Goal: Information Seeking & Learning: Find specific fact

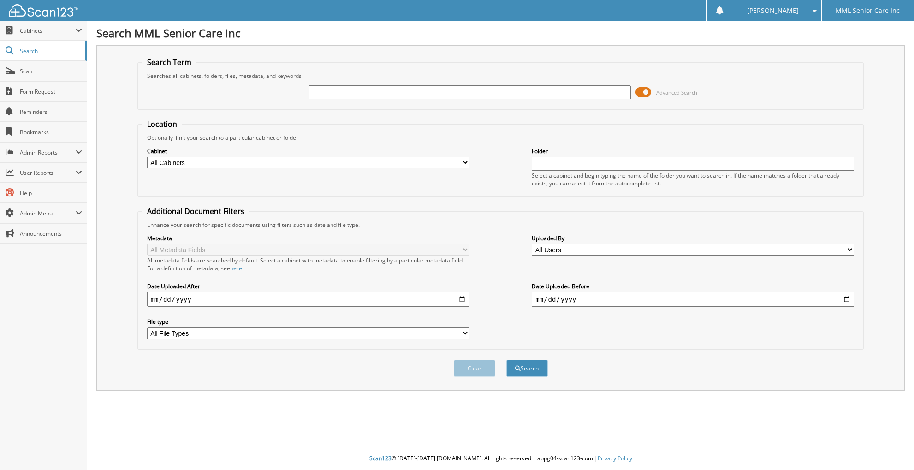
click at [557, 89] on input "text" at bounding box center [470, 92] width 322 height 14
type input "[PERSON_NAME]"
click at [507, 360] on button "Search" at bounding box center [528, 368] width 42 height 17
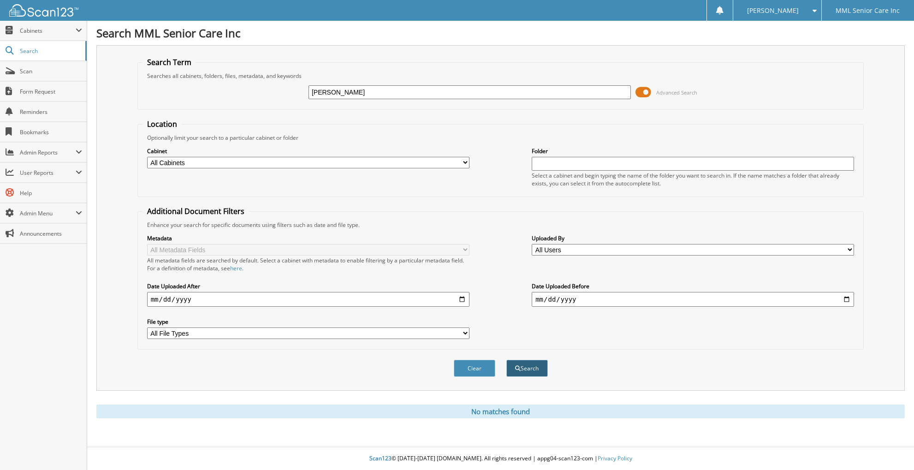
click at [520, 371] on button "Search" at bounding box center [528, 368] width 42 height 17
click at [598, 94] on input "[PERSON_NAME]" at bounding box center [470, 92] width 322 height 14
type input "jessica vadenais"
click at [507, 360] on button "Search" at bounding box center [528, 368] width 42 height 17
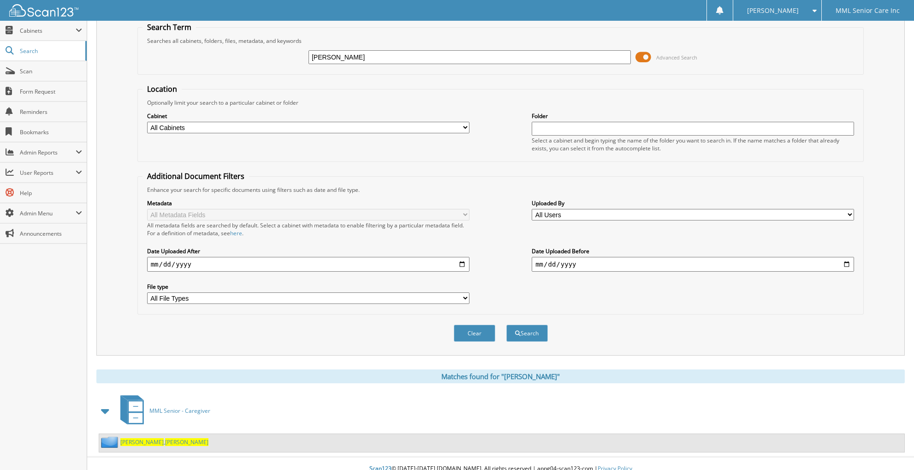
scroll to position [45, 0]
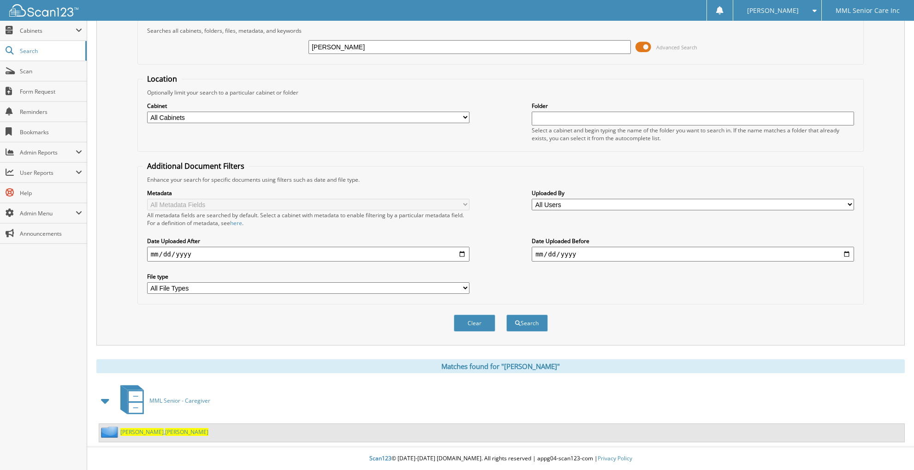
click at [165, 432] on span "Jessica" at bounding box center [186, 432] width 43 height 8
